Goal: Transaction & Acquisition: Purchase product/service

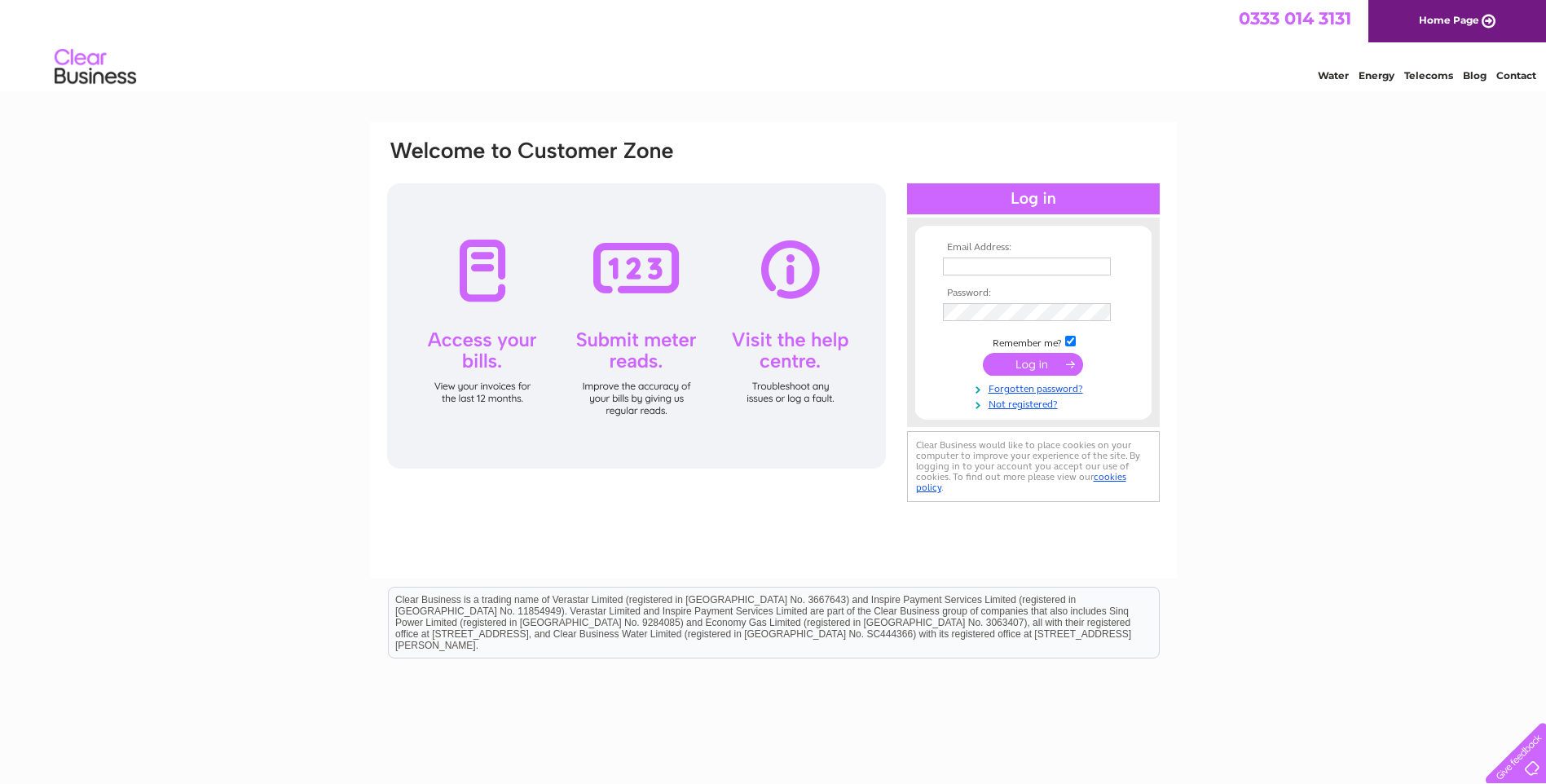
type input "Accounts@efrtravel.com"
click at [1042, 362] on input "submit" at bounding box center [1033, 364] width 100 height 23
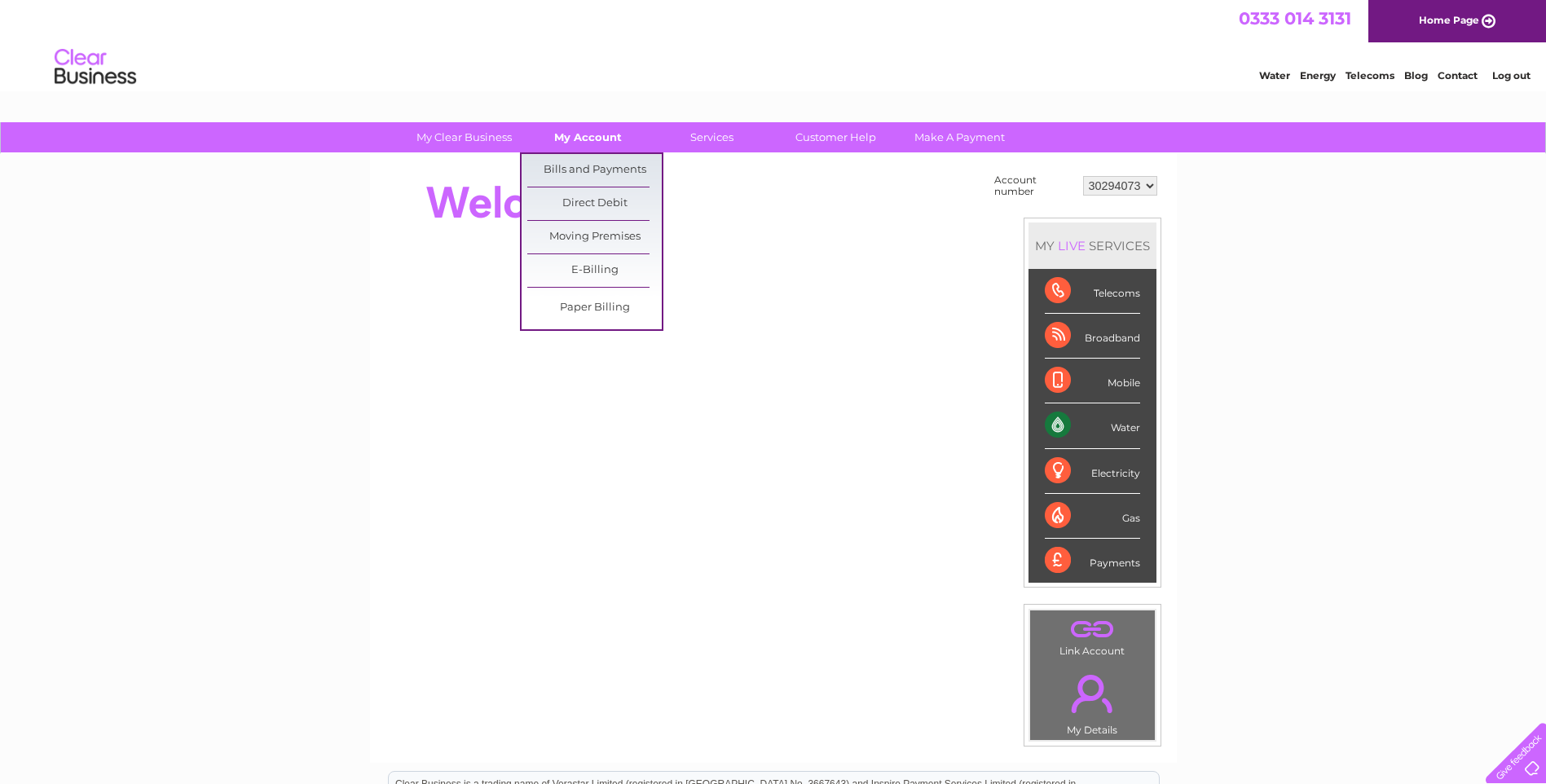
click at [611, 134] on link "My Account" at bounding box center [588, 137] width 134 height 30
click at [599, 168] on link "Bills and Payments" at bounding box center [594, 169] width 134 height 33
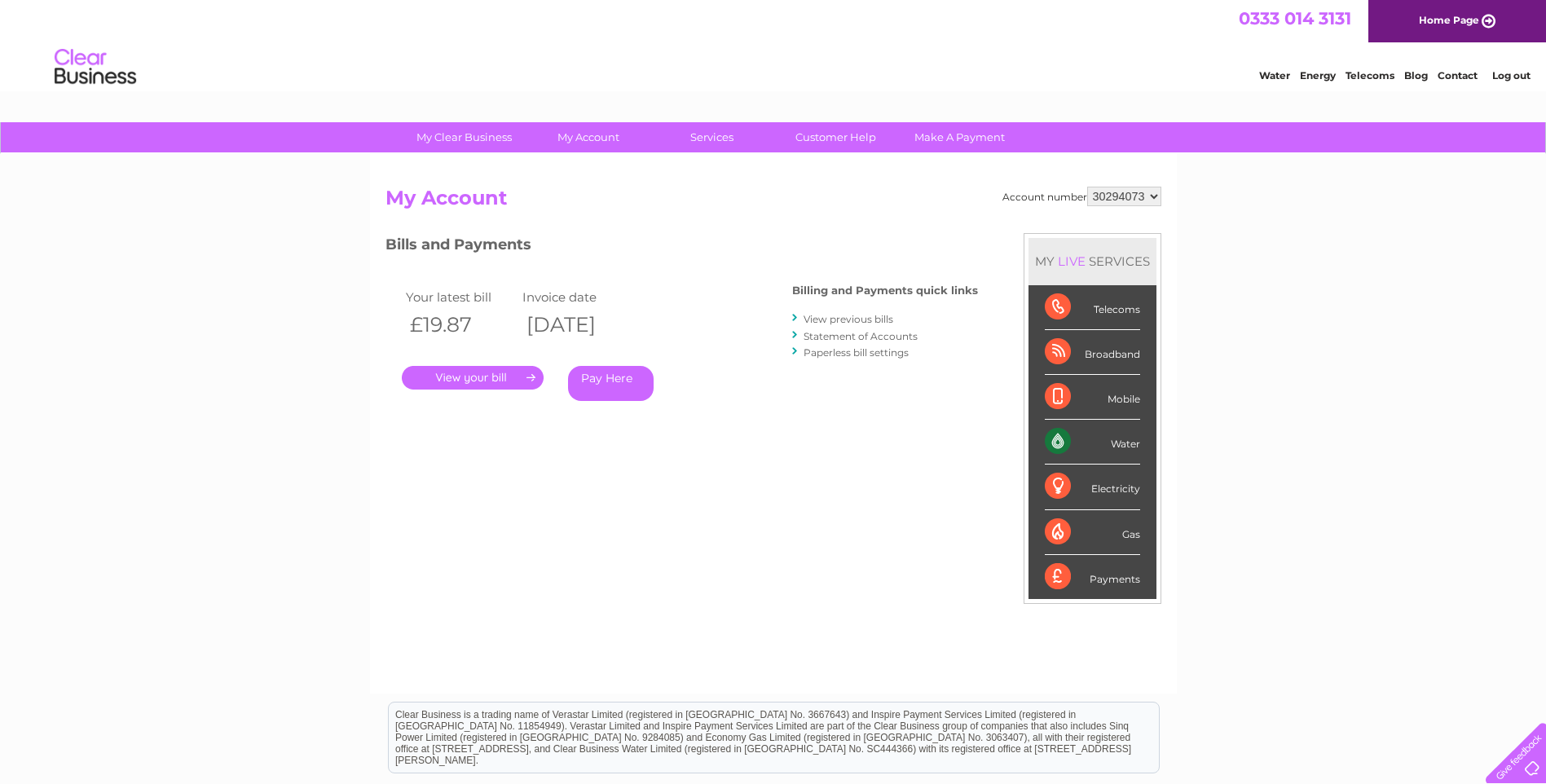
click at [474, 373] on link "." at bounding box center [473, 377] width 142 height 23
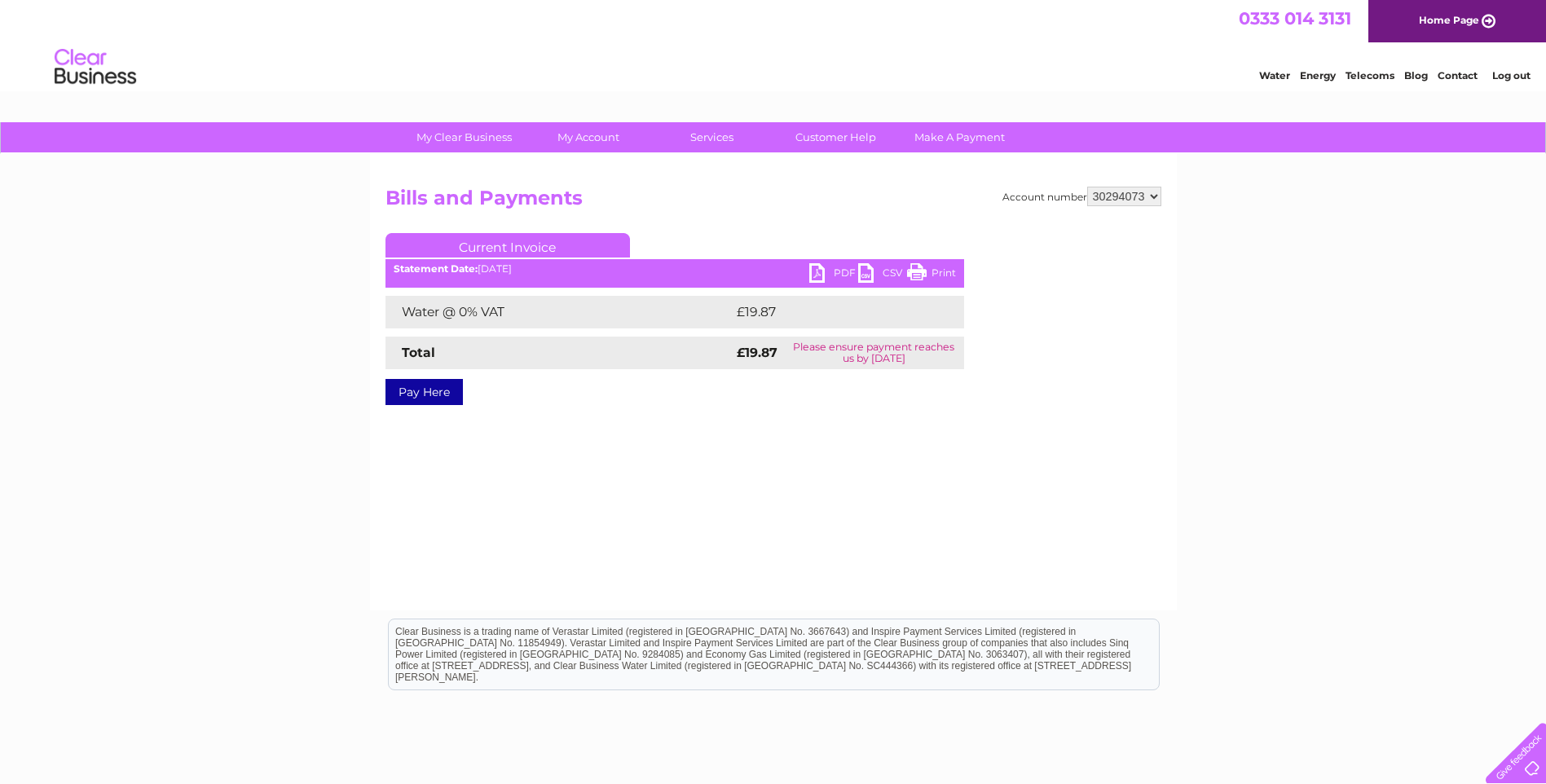
click at [823, 274] on link "PDF" at bounding box center [834, 275] width 49 height 23
click at [414, 400] on link "Pay Here" at bounding box center [424, 392] width 78 height 26
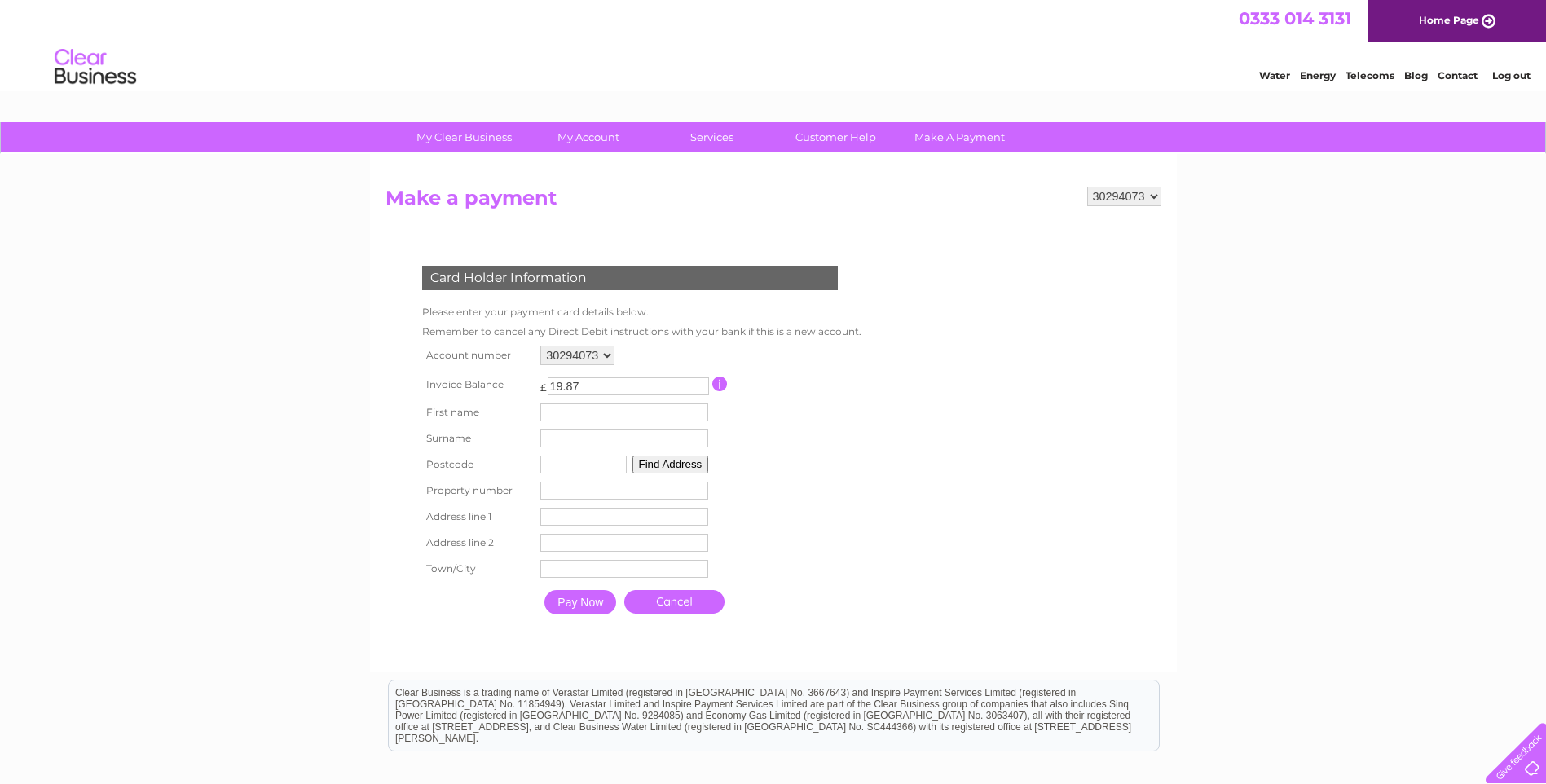
drag, startPoint x: 570, startPoint y: 413, endPoint x: 583, endPoint y: 412, distance: 13.0
click at [570, 413] on input "text" at bounding box center [624, 412] width 168 height 18
click at [575, 412] on input "text" at bounding box center [626, 412] width 170 height 19
type input "EDWARD"
click at [585, 447] on input "text" at bounding box center [626, 439] width 168 height 18
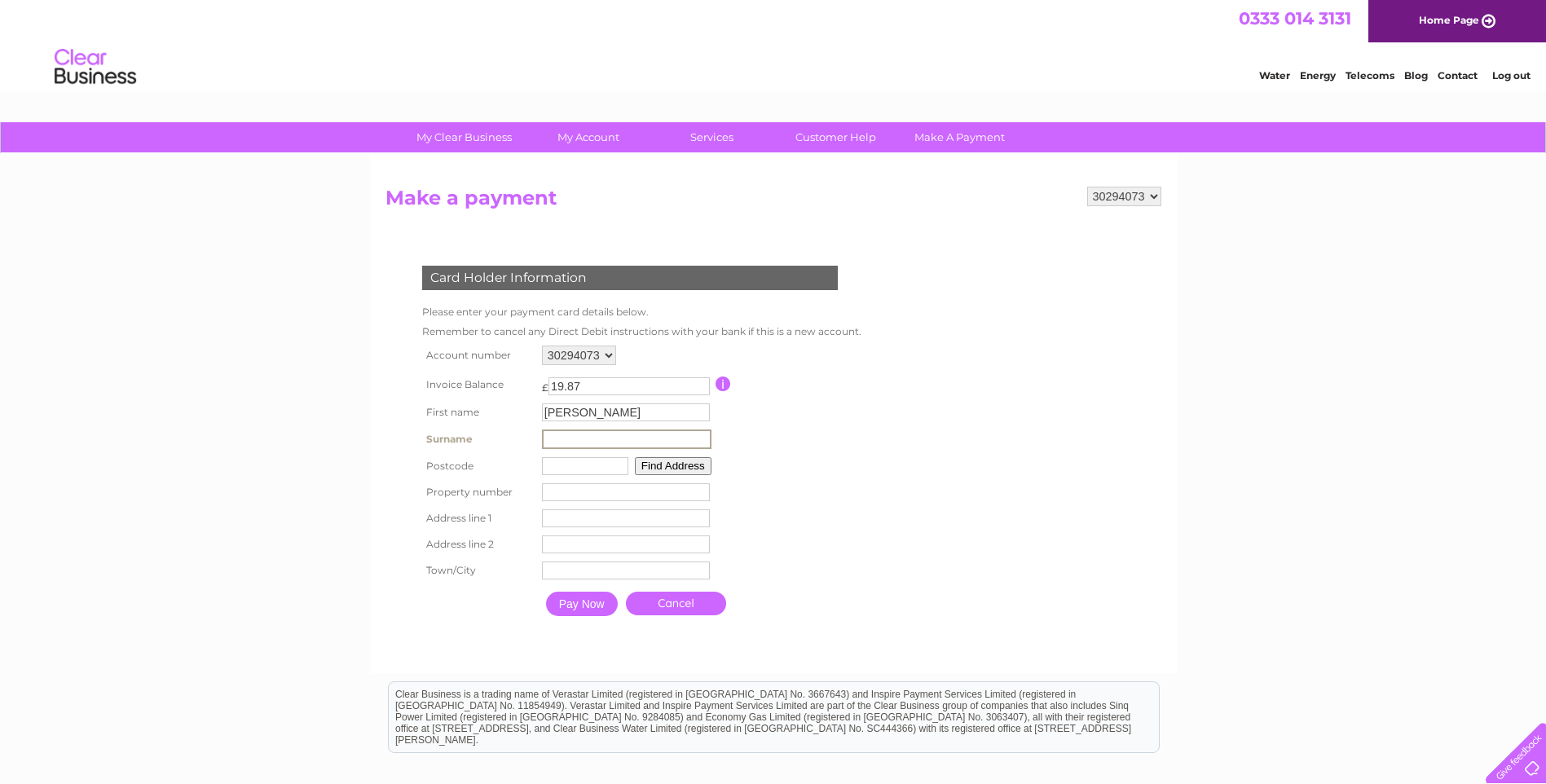
type input "r"
type input "ROM"
click at [704, 458] on button "Find Address" at bounding box center [671, 464] width 77 height 18
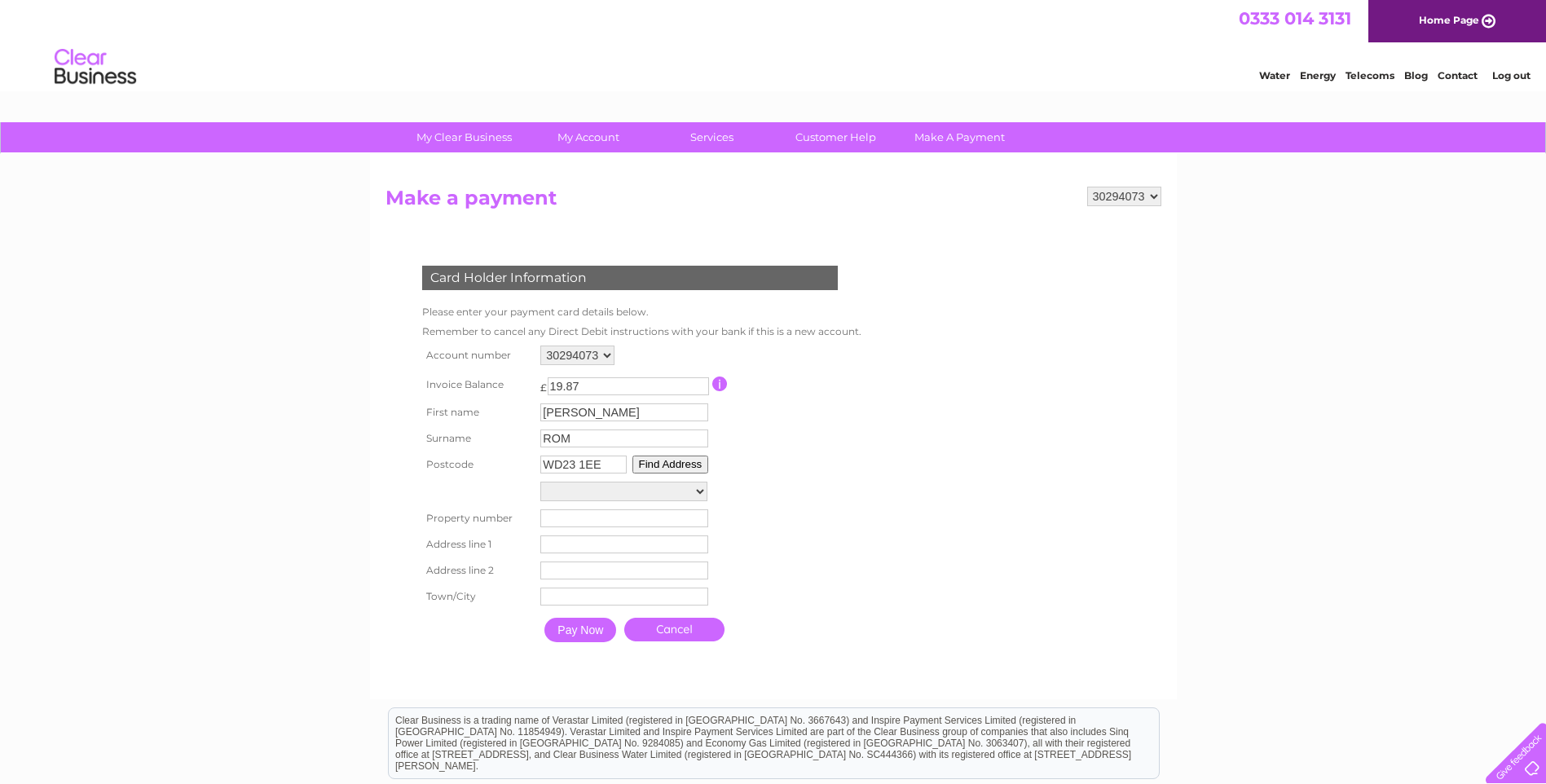
drag, startPoint x: 606, startPoint y: 466, endPoint x: 484, endPoint y: 457, distance: 122.3
click at [484, 457] on tr "Postcode WD23 1EE Find Address" at bounding box center [638, 464] width 440 height 26
drag, startPoint x: 583, startPoint y: 444, endPoint x: 592, endPoint y: 451, distance: 11.4
click at [583, 444] on input "ROM" at bounding box center [624, 438] width 168 height 18
drag, startPoint x: 610, startPoint y: 463, endPoint x: 359, endPoint y: 447, distance: 251.5
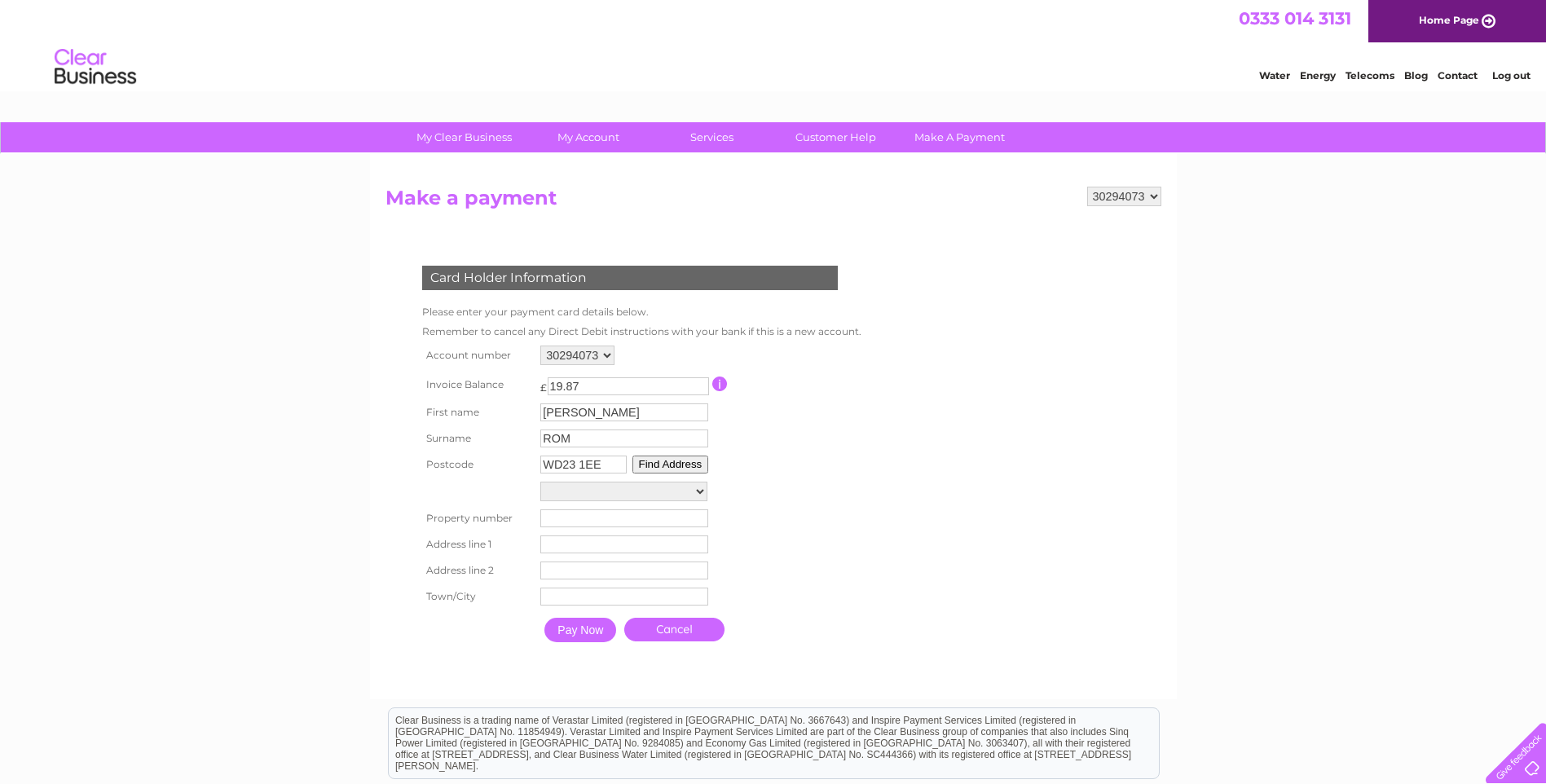
click at [359, 448] on div "My Clear Business Login Details My Details My Preferences Link Account My Accou…" at bounding box center [773, 549] width 1546 height 856
type input "G2 6NU"
click at [545, 618] on input "Pay Now" at bounding box center [580, 630] width 72 height 24
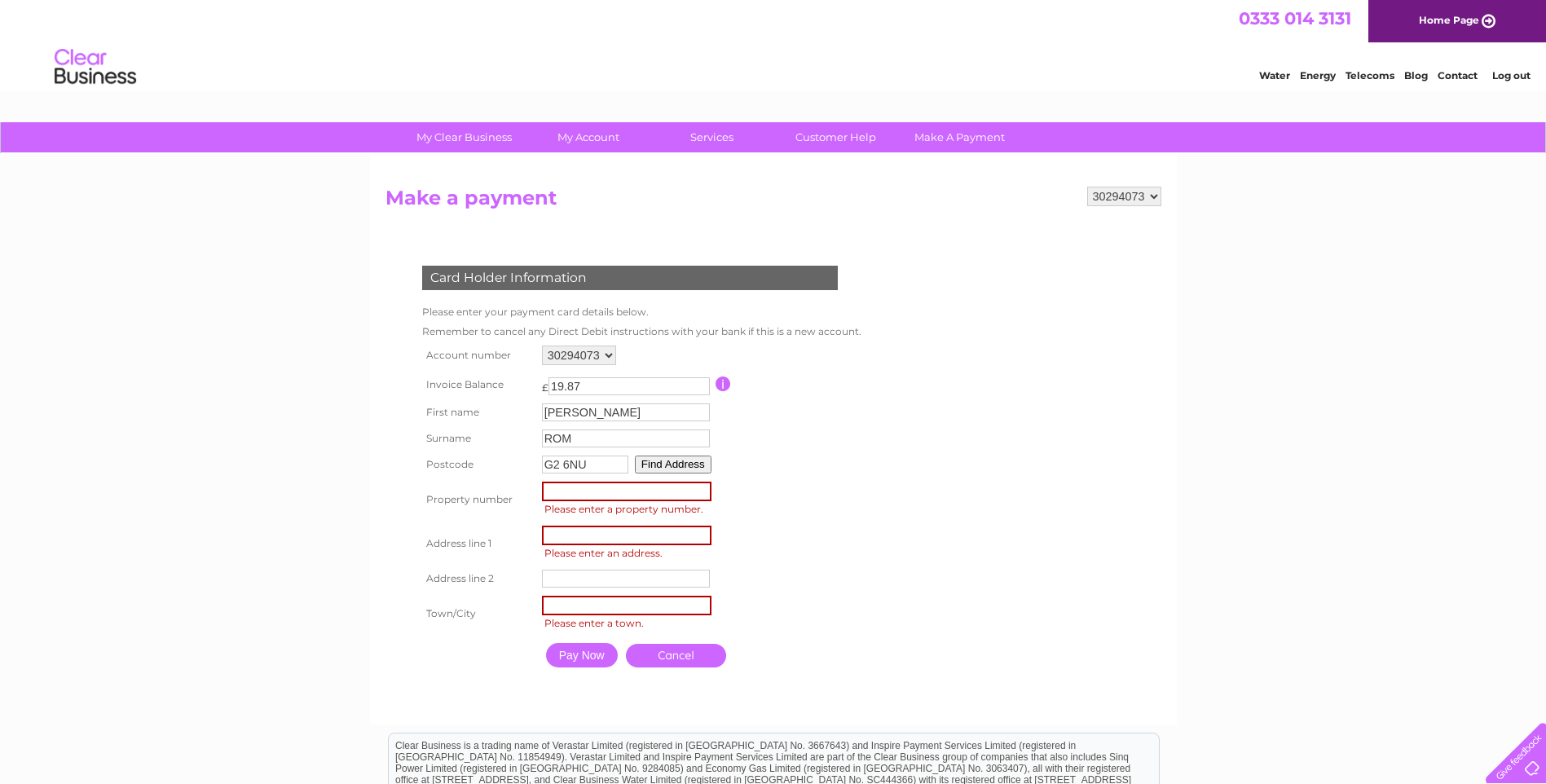
click at [668, 460] on button "Find Address" at bounding box center [673, 464] width 77 height 18
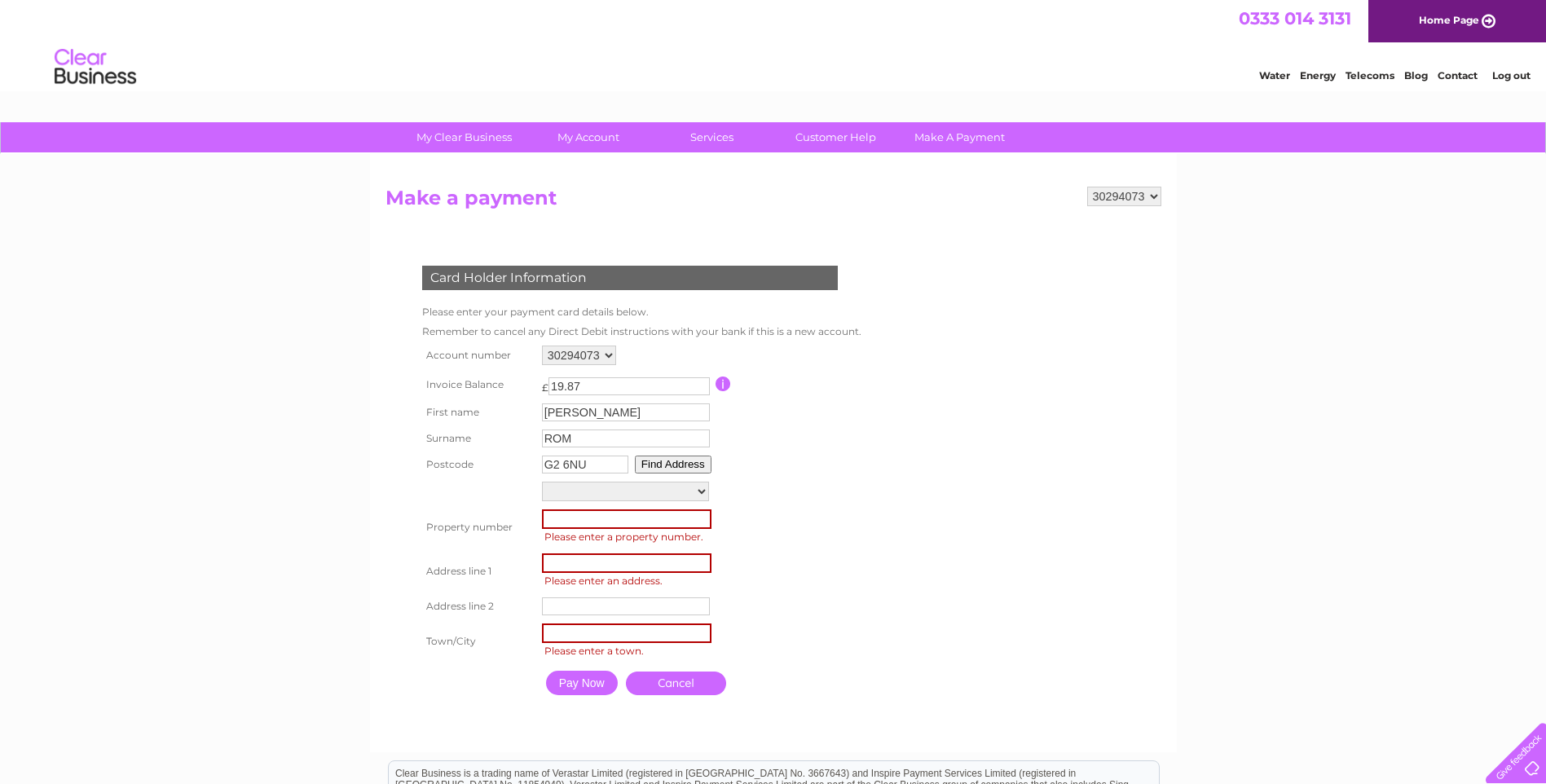
drag, startPoint x: 560, startPoint y: 521, endPoint x: 625, endPoint y: 524, distance: 65.1
click at [561, 521] on input "number" at bounding box center [626, 518] width 170 height 19
type input "10"
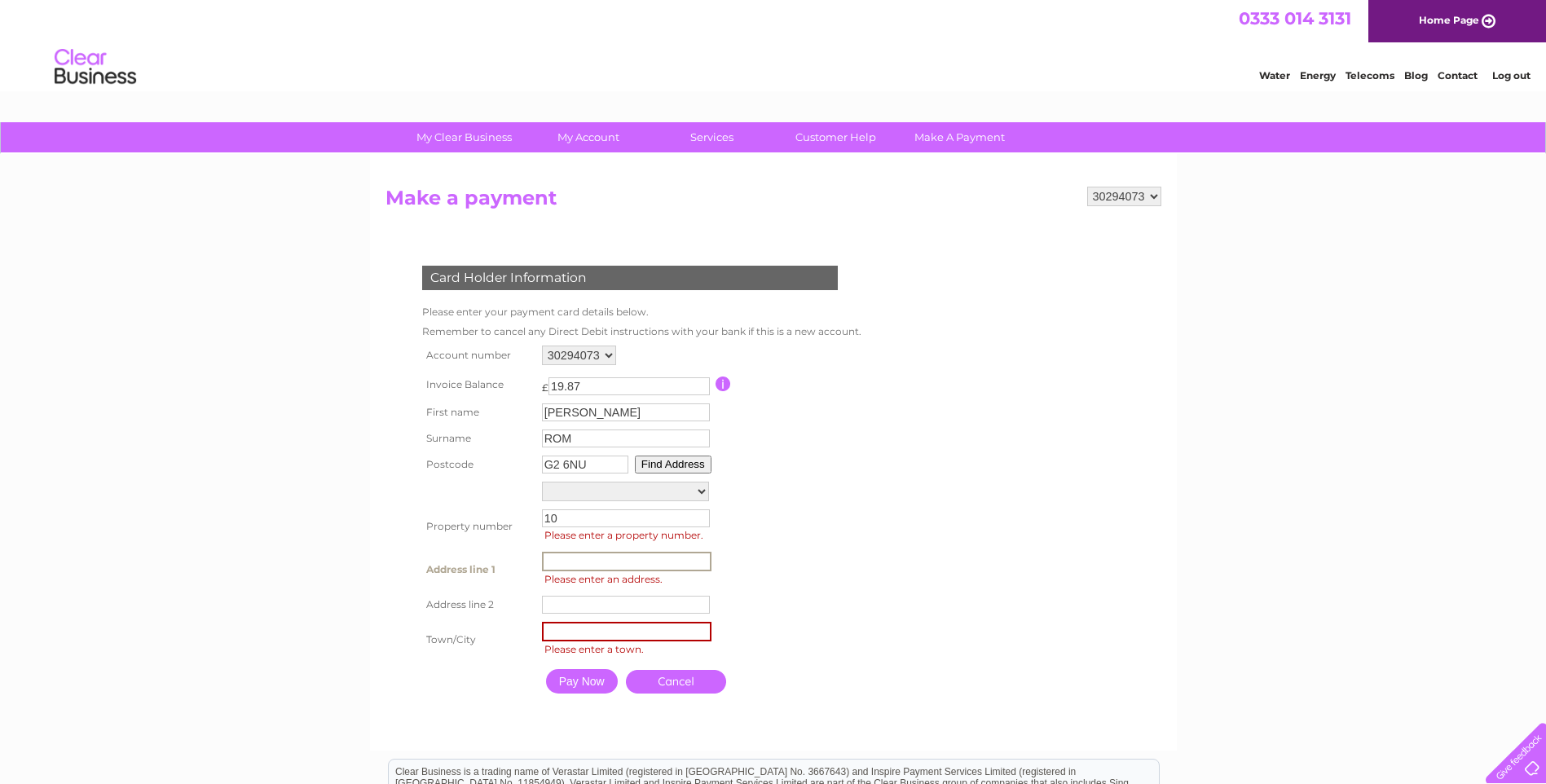
click at [593, 559] on input "text" at bounding box center [626, 561] width 170 height 19
type input "BOTHWELL STREET"
click at [595, 632] on input "text" at bounding box center [626, 630] width 170 height 19
type input "GLASGOW"
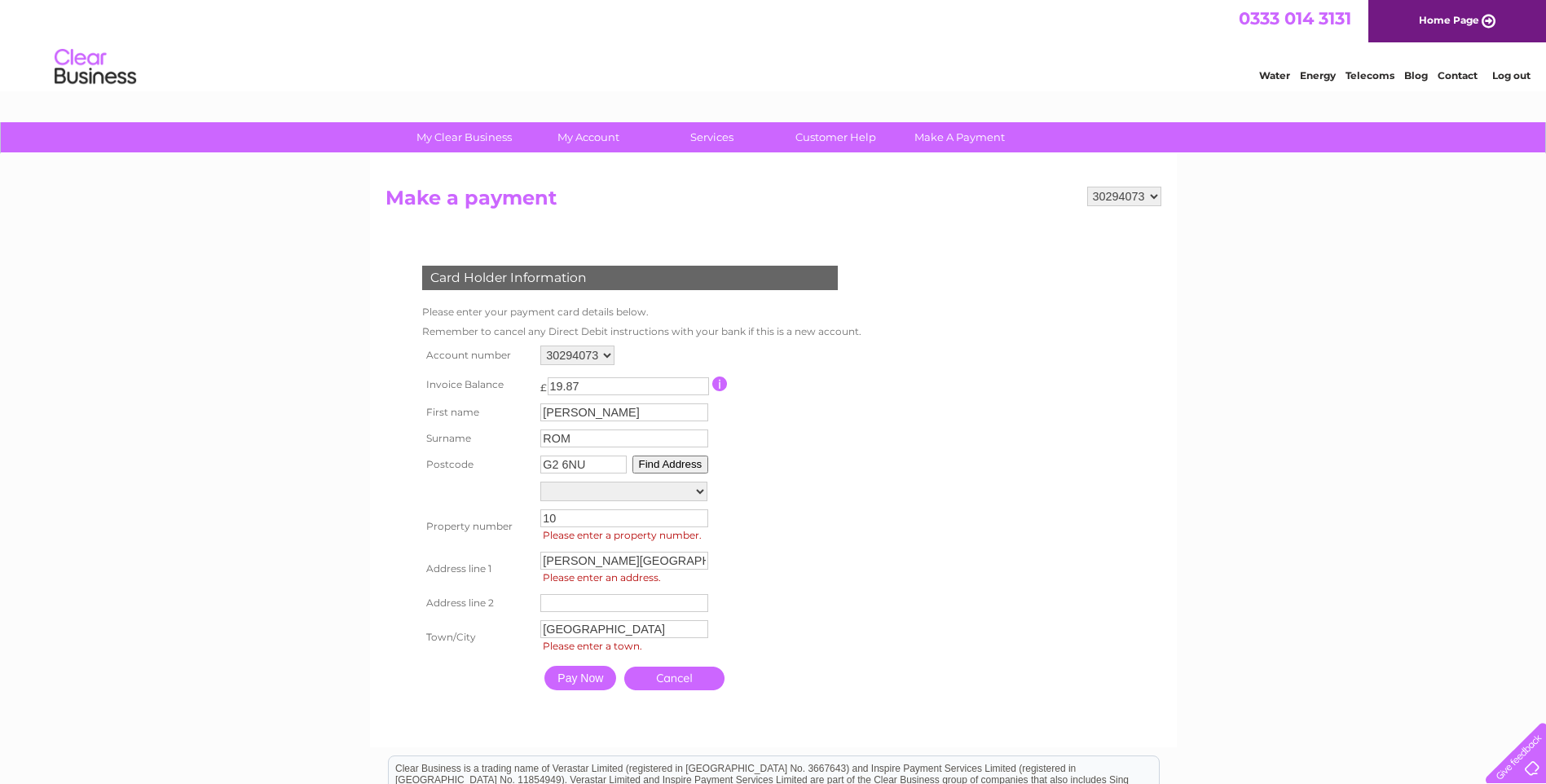
click at [585, 675] on input "Pay Now" at bounding box center [580, 677] width 72 height 24
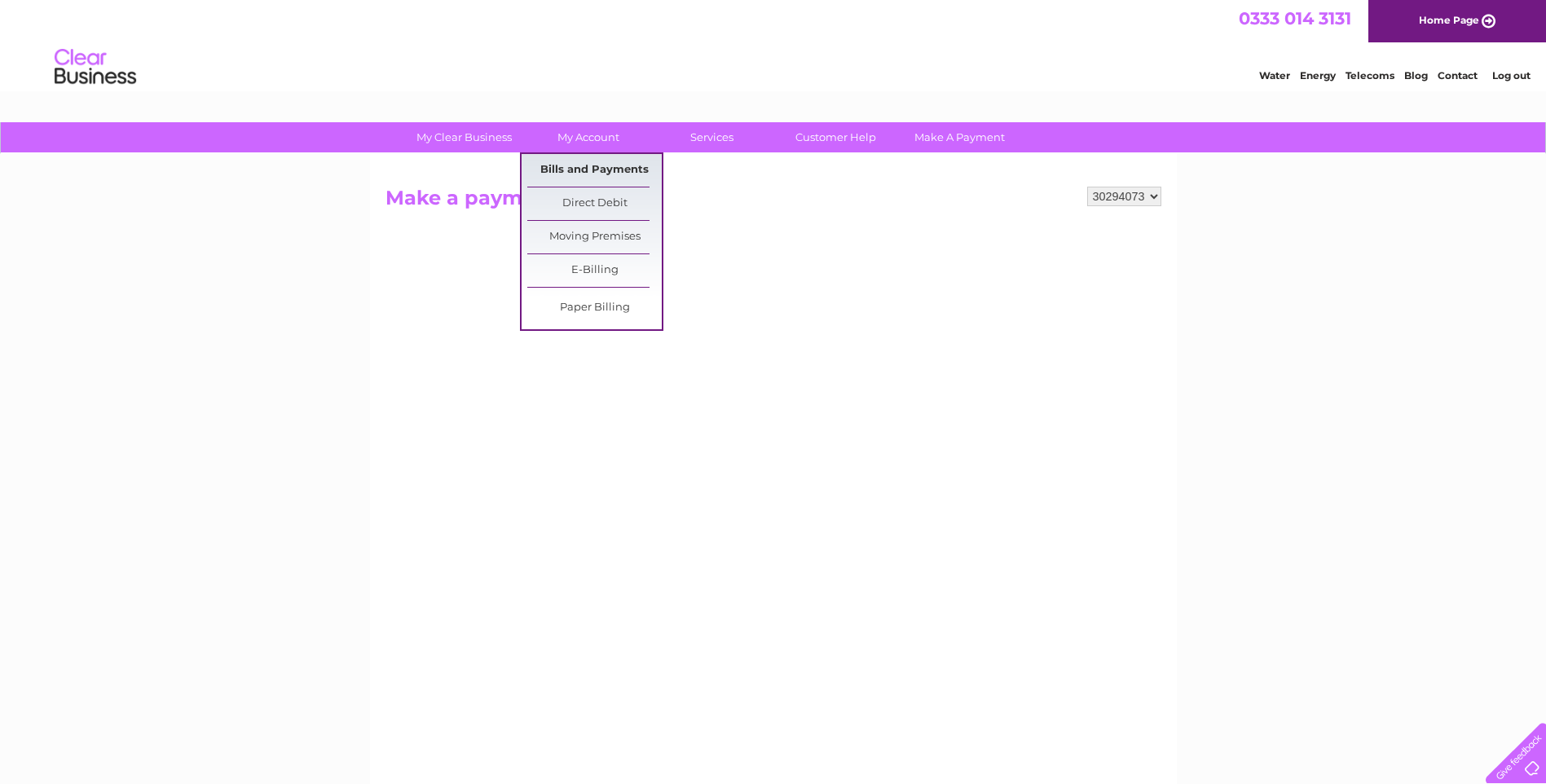
click at [584, 164] on link "Bills and Payments" at bounding box center [594, 169] width 134 height 33
click at [582, 166] on link "Bills and Payments" at bounding box center [594, 169] width 134 height 33
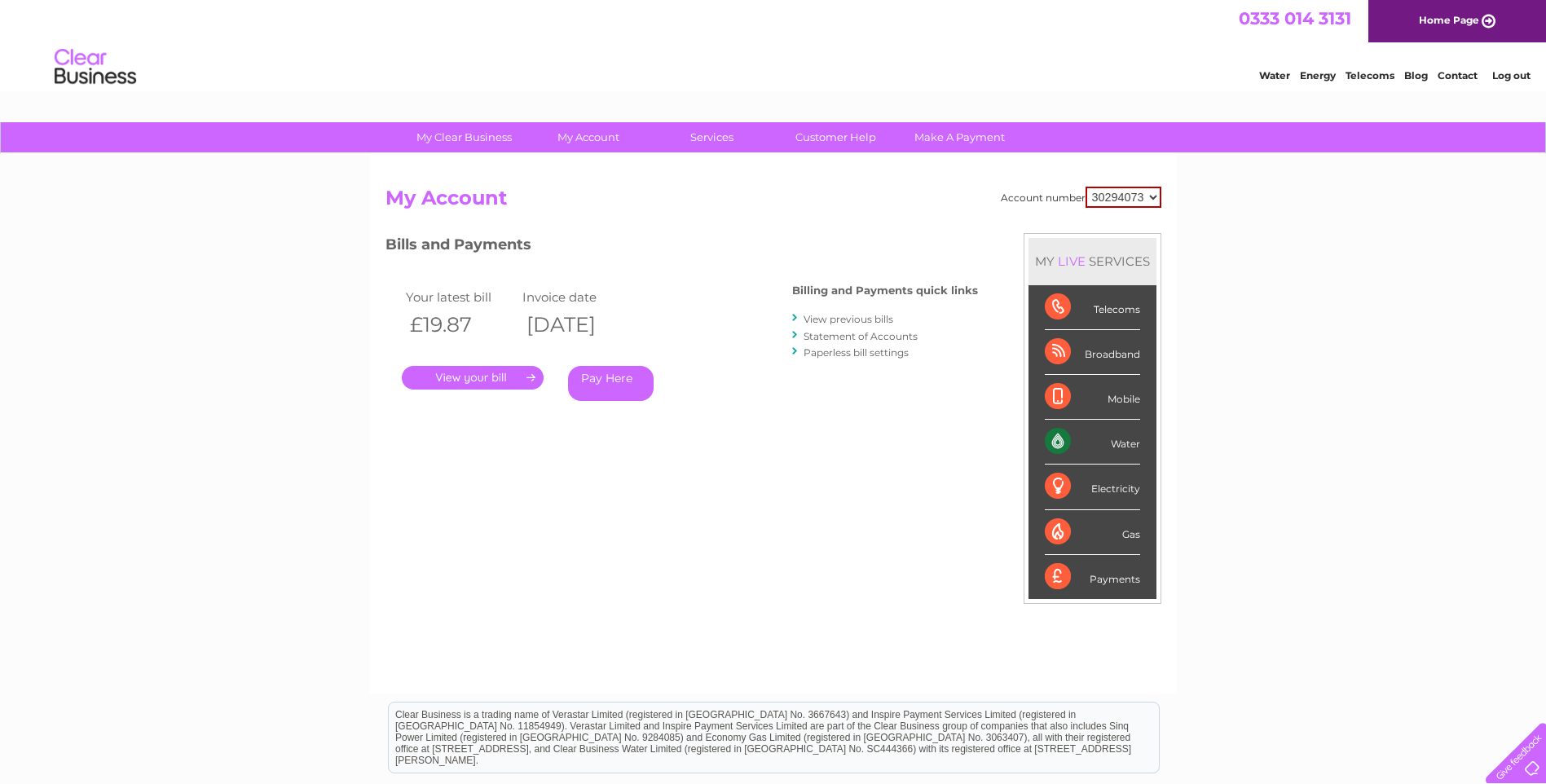
click at [615, 375] on link "Pay Here" at bounding box center [611, 383] width 85 height 35
